Goal: Task Accomplishment & Management: Manage account settings

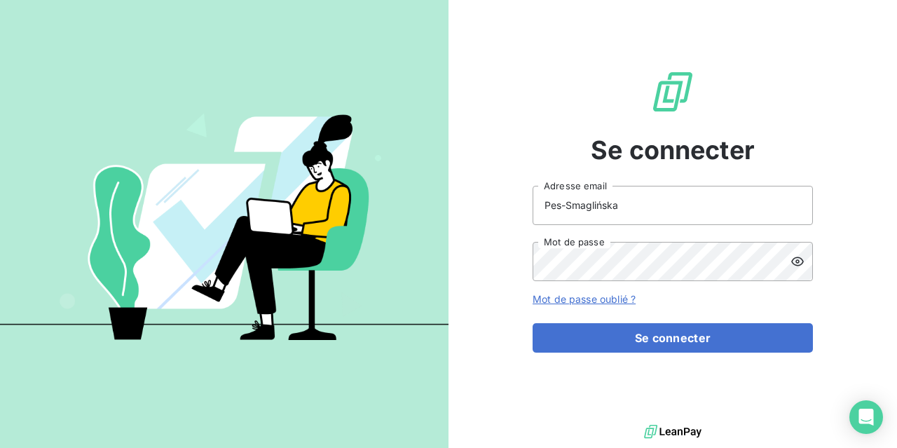
click at [802, 257] on icon at bounding box center [797, 261] width 14 height 14
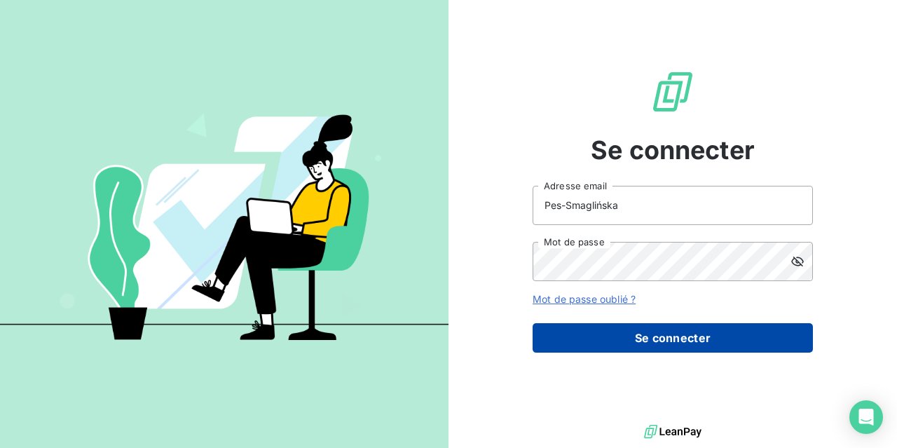
click at [677, 333] on button "Se connecter" at bounding box center [672, 337] width 280 height 29
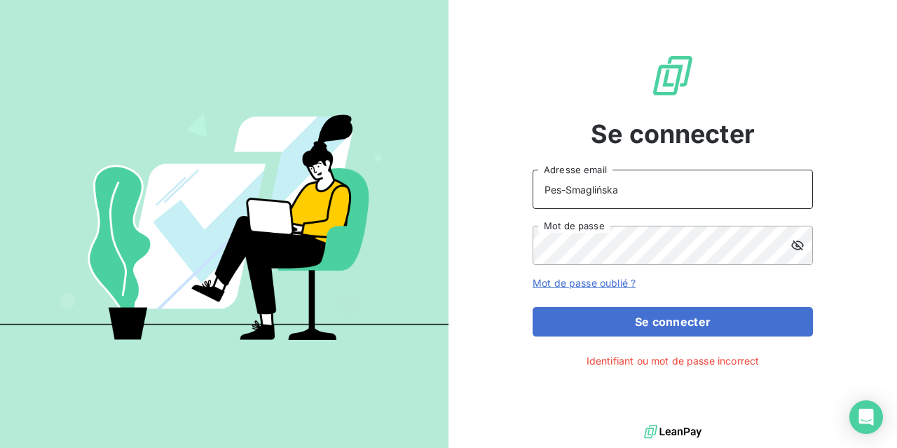
drag, startPoint x: 628, startPoint y: 186, endPoint x: 132, endPoint y: 294, distance: 507.5
click at [532, 207] on input "Pes-Smaglińska" at bounding box center [672, 189] width 280 height 39
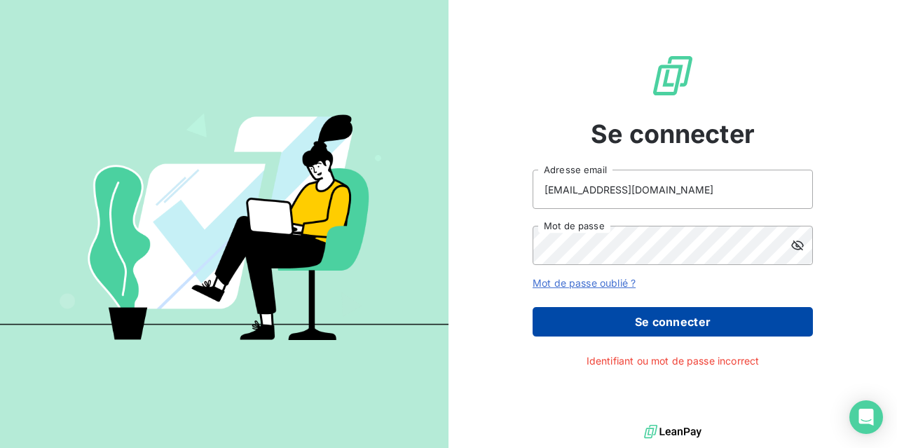
click at [668, 326] on button "Se connecter" at bounding box center [672, 321] width 280 height 29
click at [675, 319] on button "Se connecter" at bounding box center [672, 321] width 280 height 29
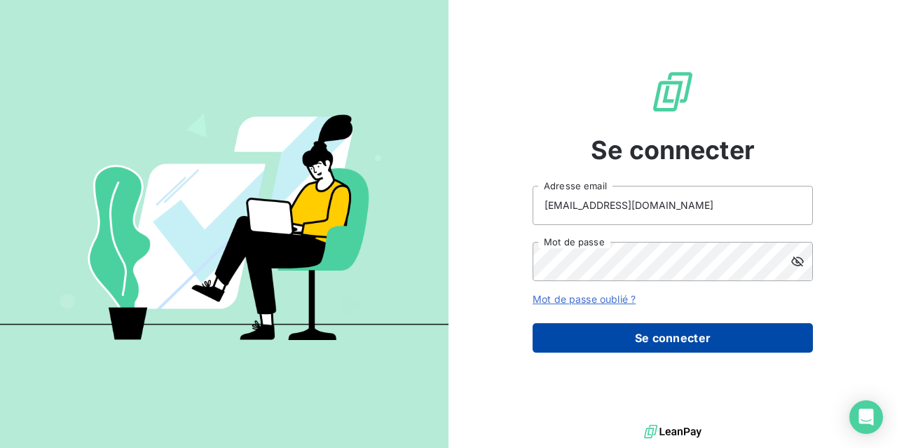
click at [662, 333] on button "Se connecter" at bounding box center [672, 337] width 280 height 29
click at [663, 332] on button "Se connecter" at bounding box center [672, 337] width 280 height 29
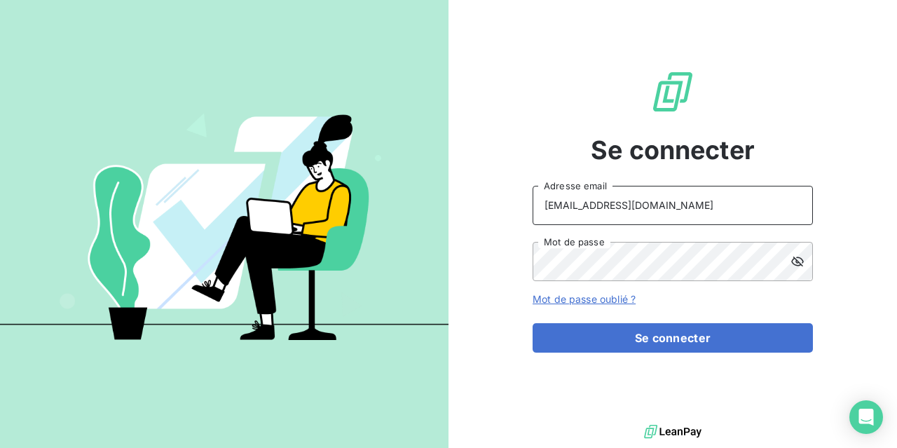
drag, startPoint x: 662, startPoint y: 212, endPoint x: 287, endPoint y: 285, distance: 381.8
click at [532, 191] on input "[EMAIL_ADDRESS][DOMAIN_NAME]" at bounding box center [672, 205] width 280 height 39
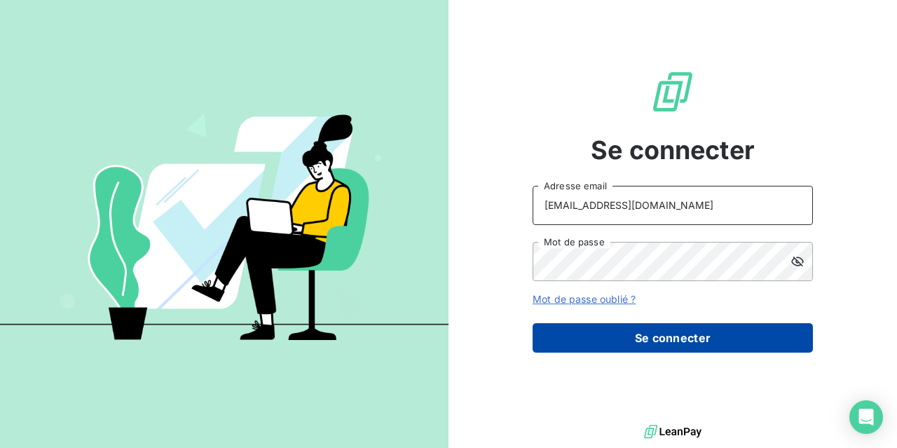
type input "[EMAIL_ADDRESS][DOMAIN_NAME]"
click at [661, 338] on button "Se connecter" at bounding box center [672, 337] width 280 height 29
